Goal: Book appointment/travel/reservation

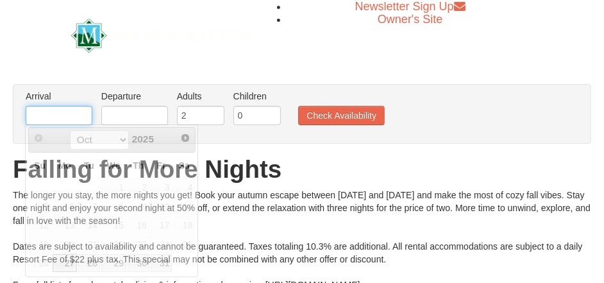
click at [82, 112] on input "text" at bounding box center [59, 115] width 67 height 19
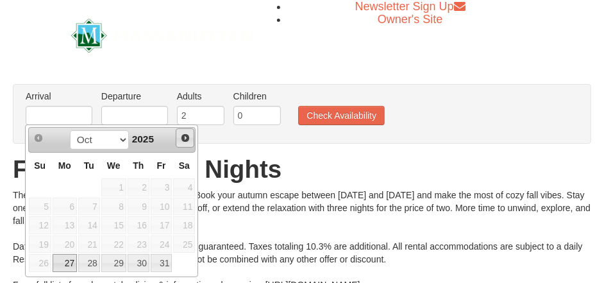
click at [186, 138] on span "Next" at bounding box center [185, 138] width 10 height 10
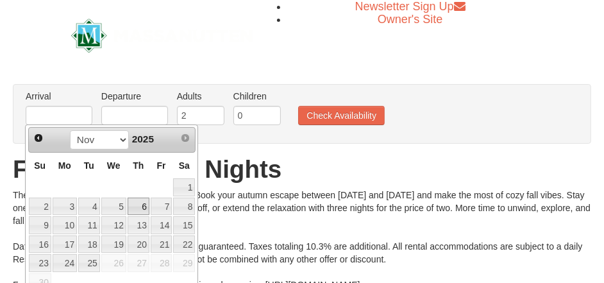
click at [143, 202] on link "6" at bounding box center [139, 206] width 22 height 18
type input "[DATE]"
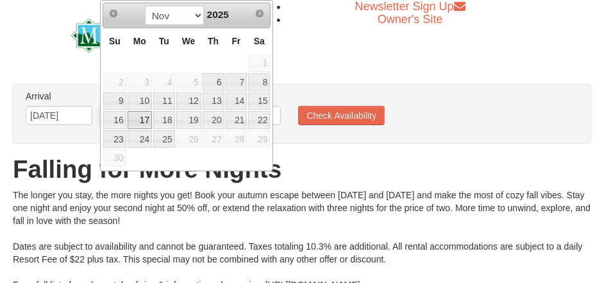
click at [119, 97] on link "9" at bounding box center [114, 101] width 22 height 18
type input "[DATE]"
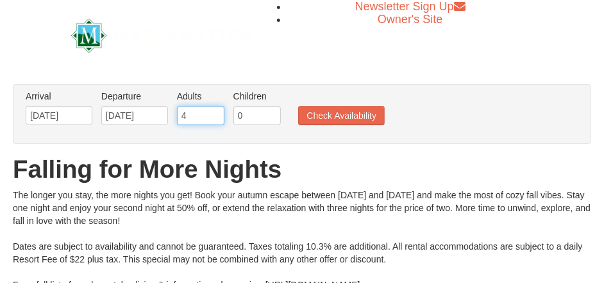
click at [213, 111] on input "4" at bounding box center [200, 115] width 47 height 19
click at [213, 111] on input "5" at bounding box center [200, 115] width 47 height 19
type input "4"
click at [212, 117] on input "4" at bounding box center [200, 115] width 47 height 19
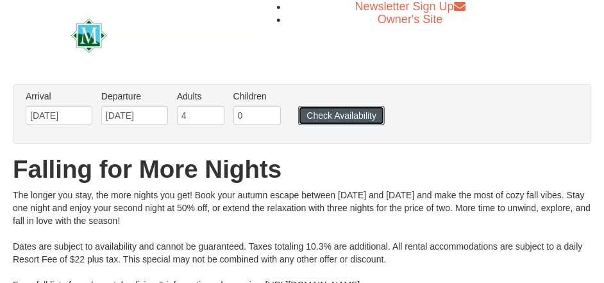
click at [322, 112] on button "Check Availability" at bounding box center [341, 115] width 86 height 19
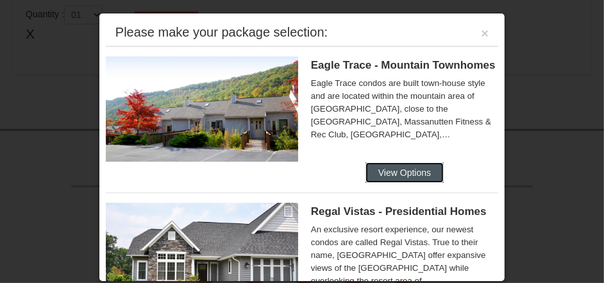
click at [395, 179] on button "View Options" at bounding box center [404, 172] width 78 height 21
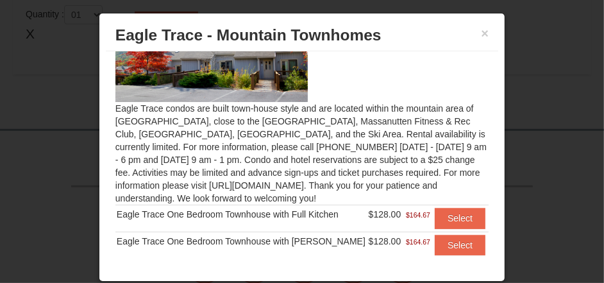
scroll to position [69, 0]
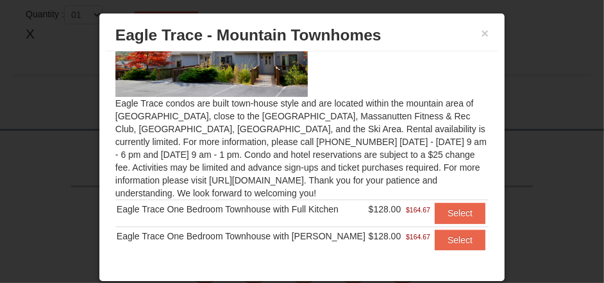
click at [277, 74] on img at bounding box center [211, 44] width 192 height 105
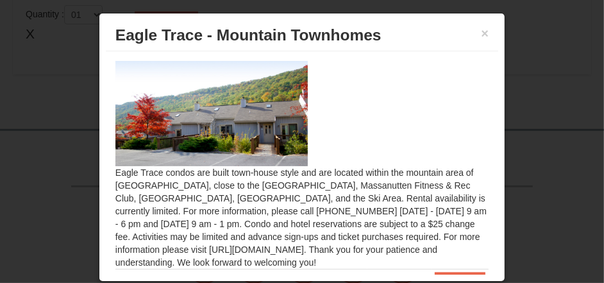
click at [529, 6] on div at bounding box center [302, 141] width 604 height 283
click at [481, 31] on button "×" at bounding box center [485, 33] width 8 height 13
